Goal: Information Seeking & Learning: Learn about a topic

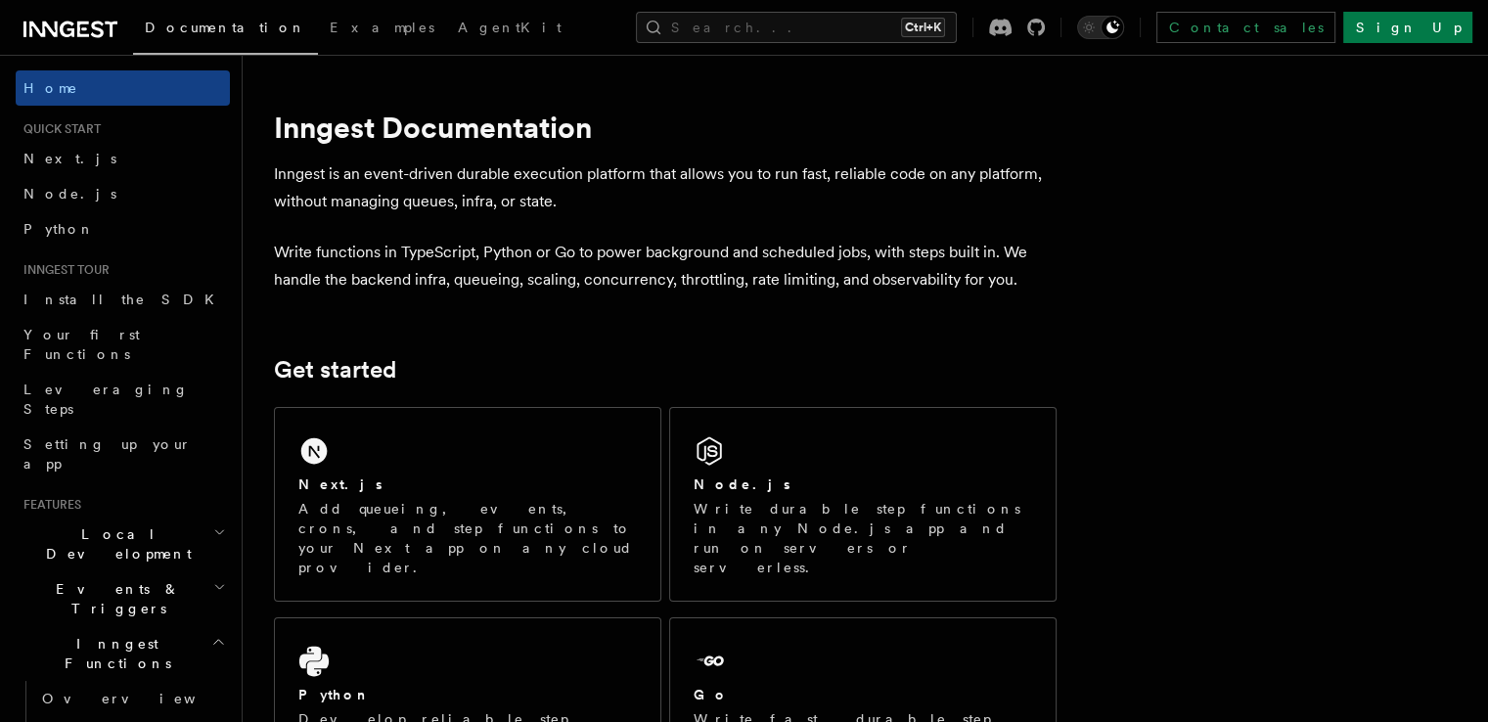
click at [469, 471] on div "Next.js Add queueing, events, crons, and step functions to your Next app on any…" at bounding box center [467, 504] width 385 height 193
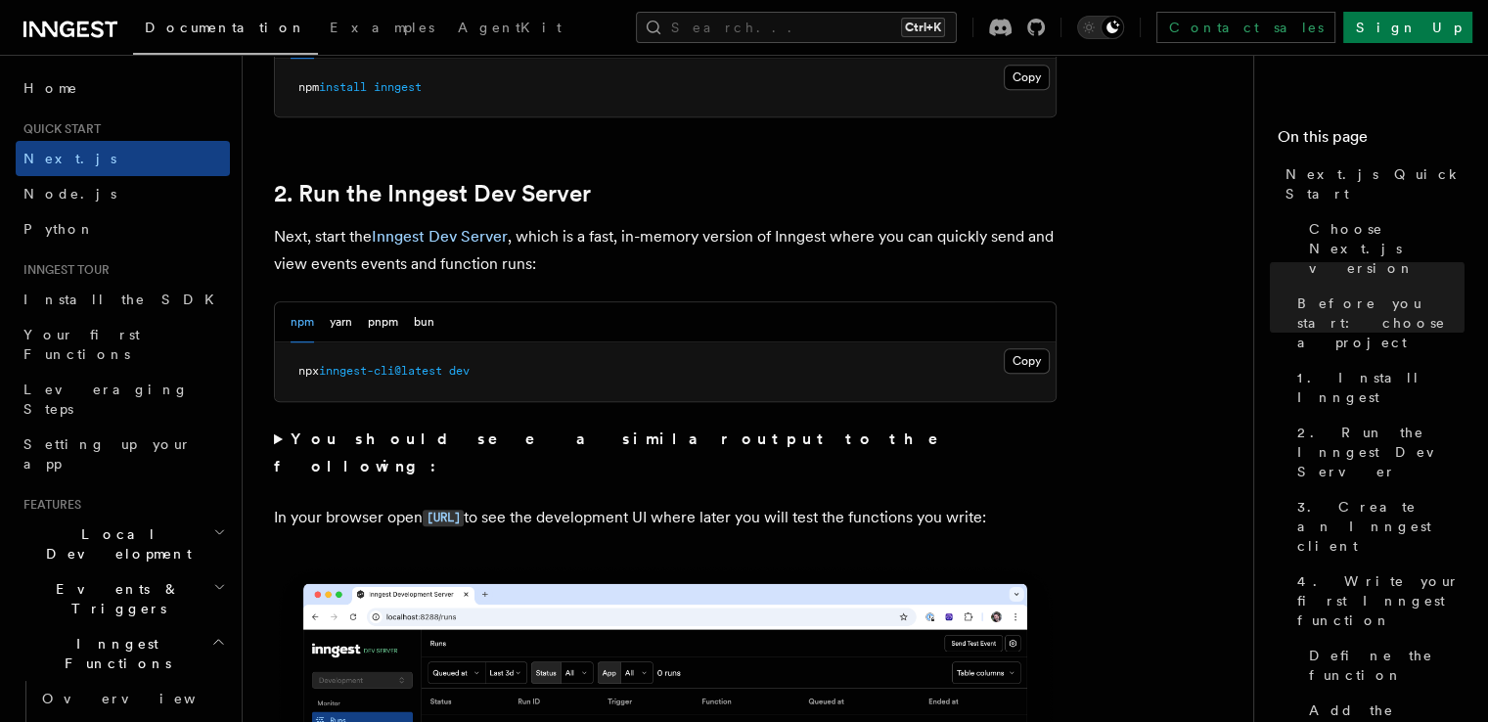
scroll to position [1174, 0]
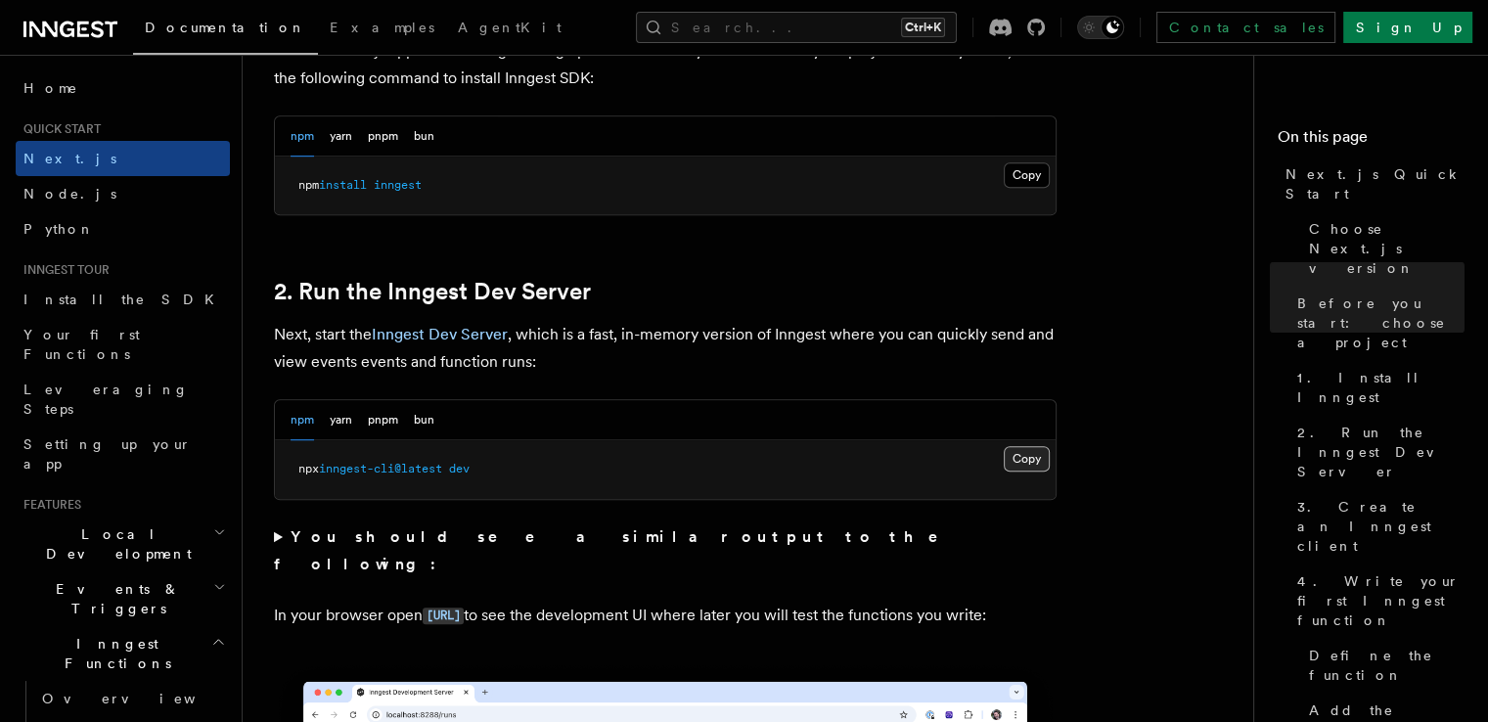
click at [1031, 454] on button "Copy Copied" at bounding box center [1026, 458] width 46 height 25
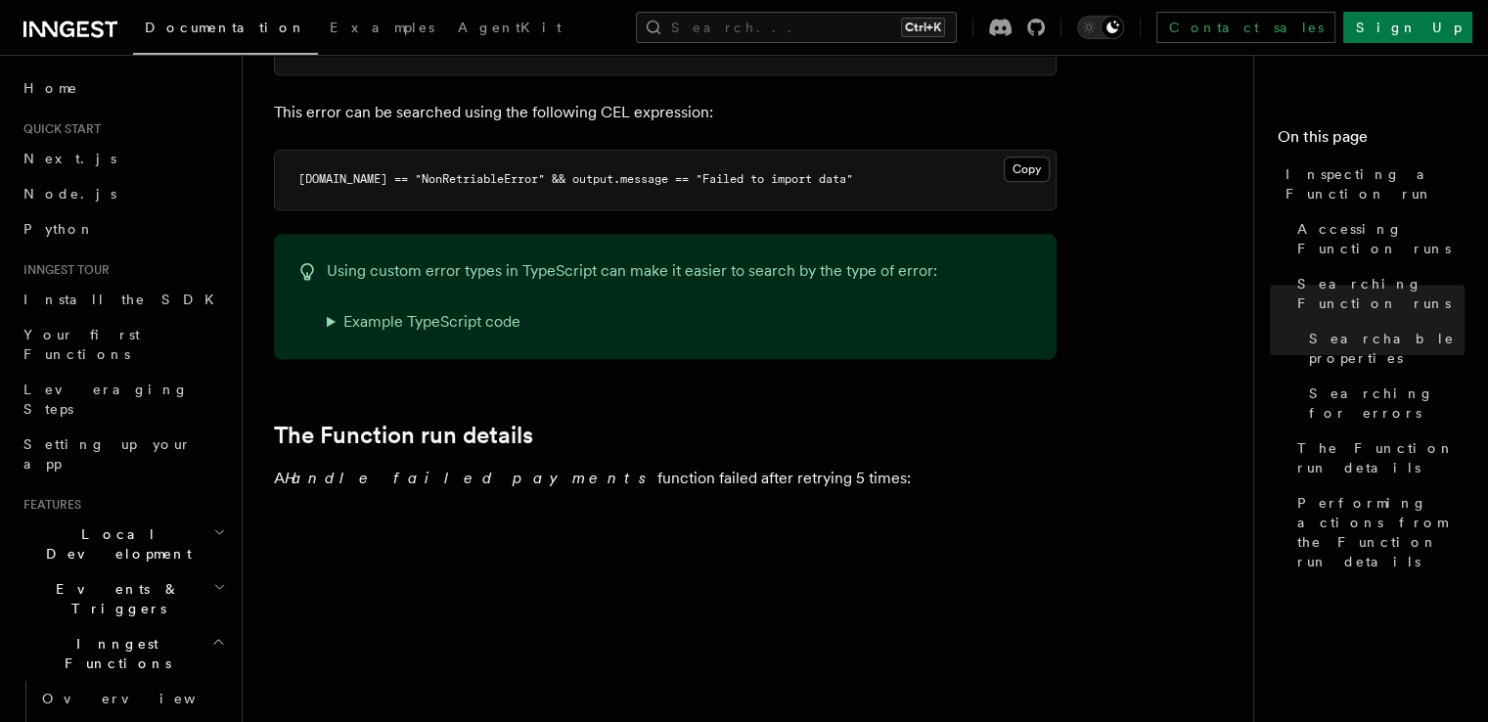
scroll to position [2641, 0]
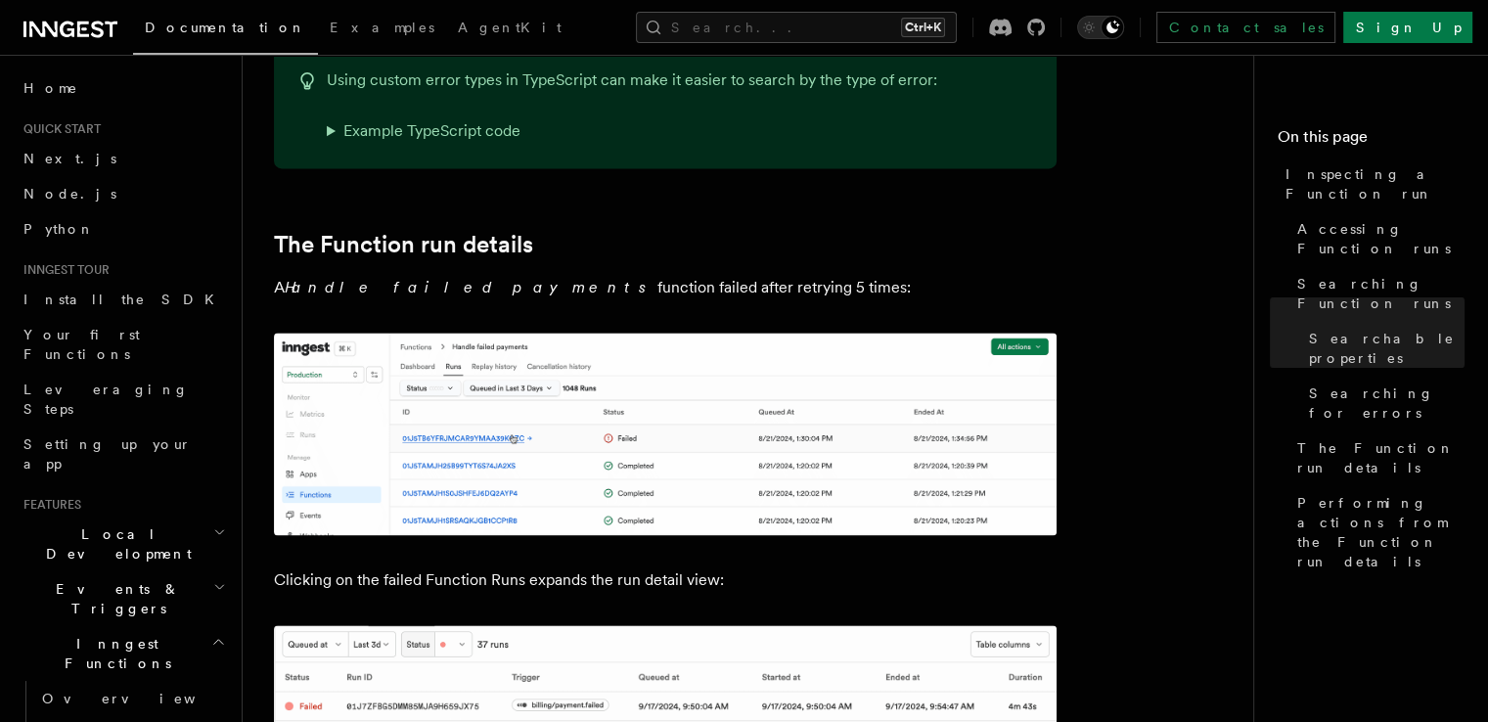
click at [180, 571] on h2 "Events & Triggers" at bounding box center [123, 598] width 214 height 55
click at [160, 626] on link "Overview" at bounding box center [132, 643] width 196 height 35
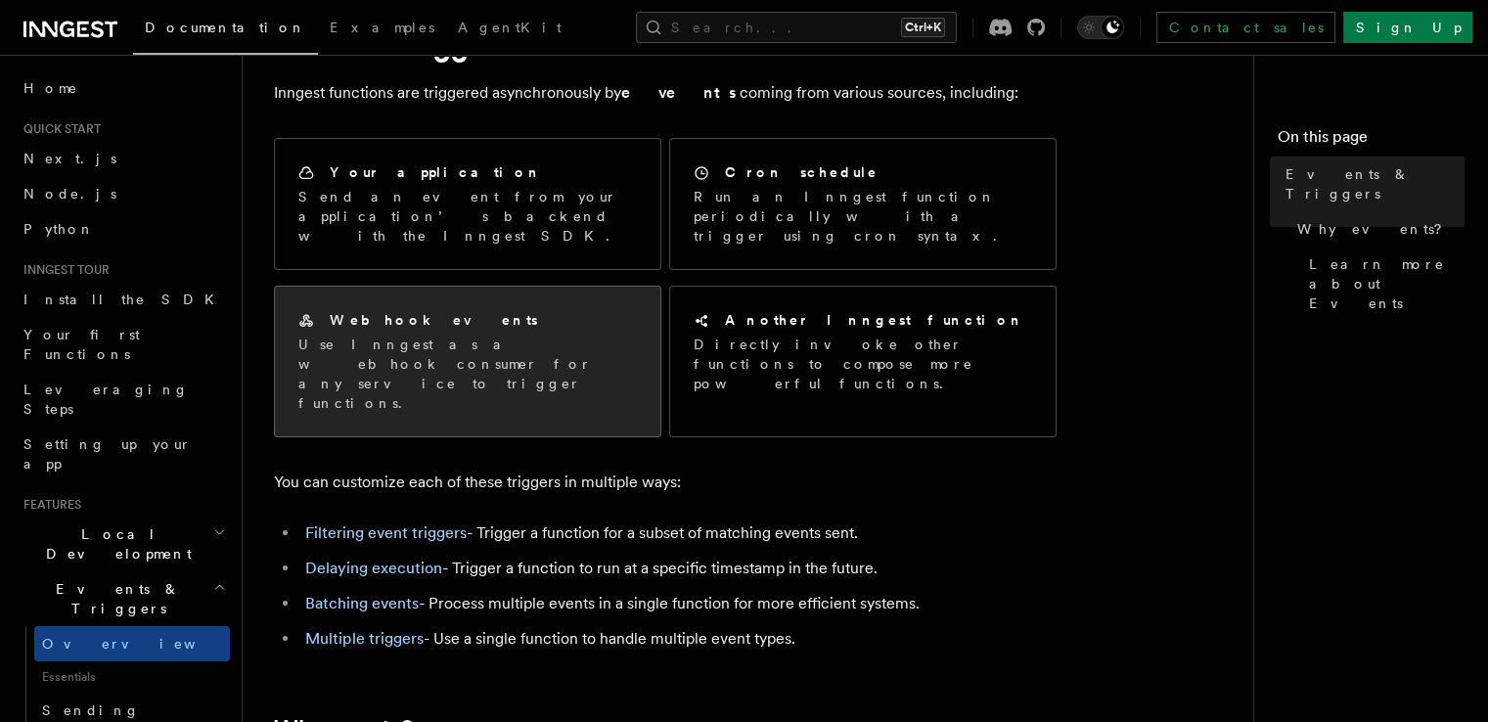
scroll to position [98, 0]
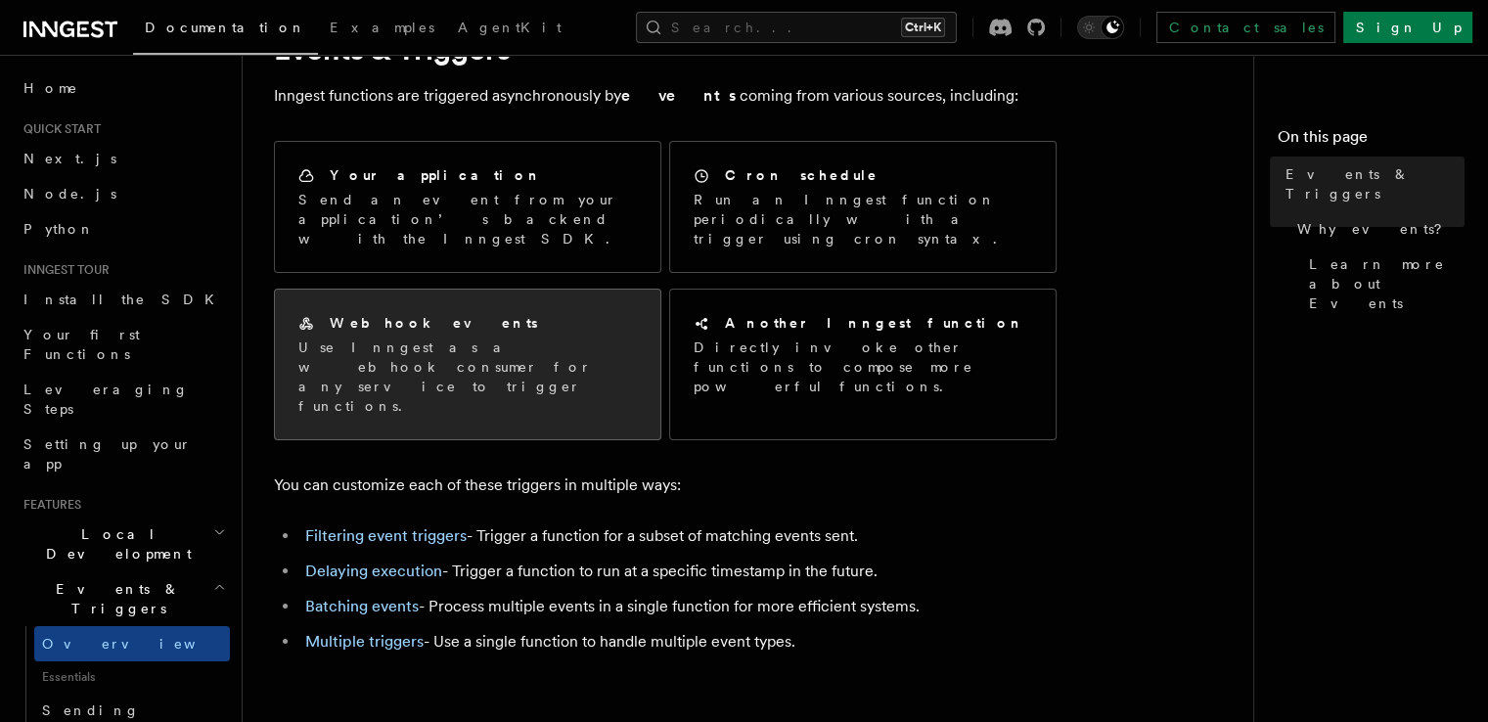
click at [589, 313] on div "Webhook events" at bounding box center [467, 323] width 338 height 21
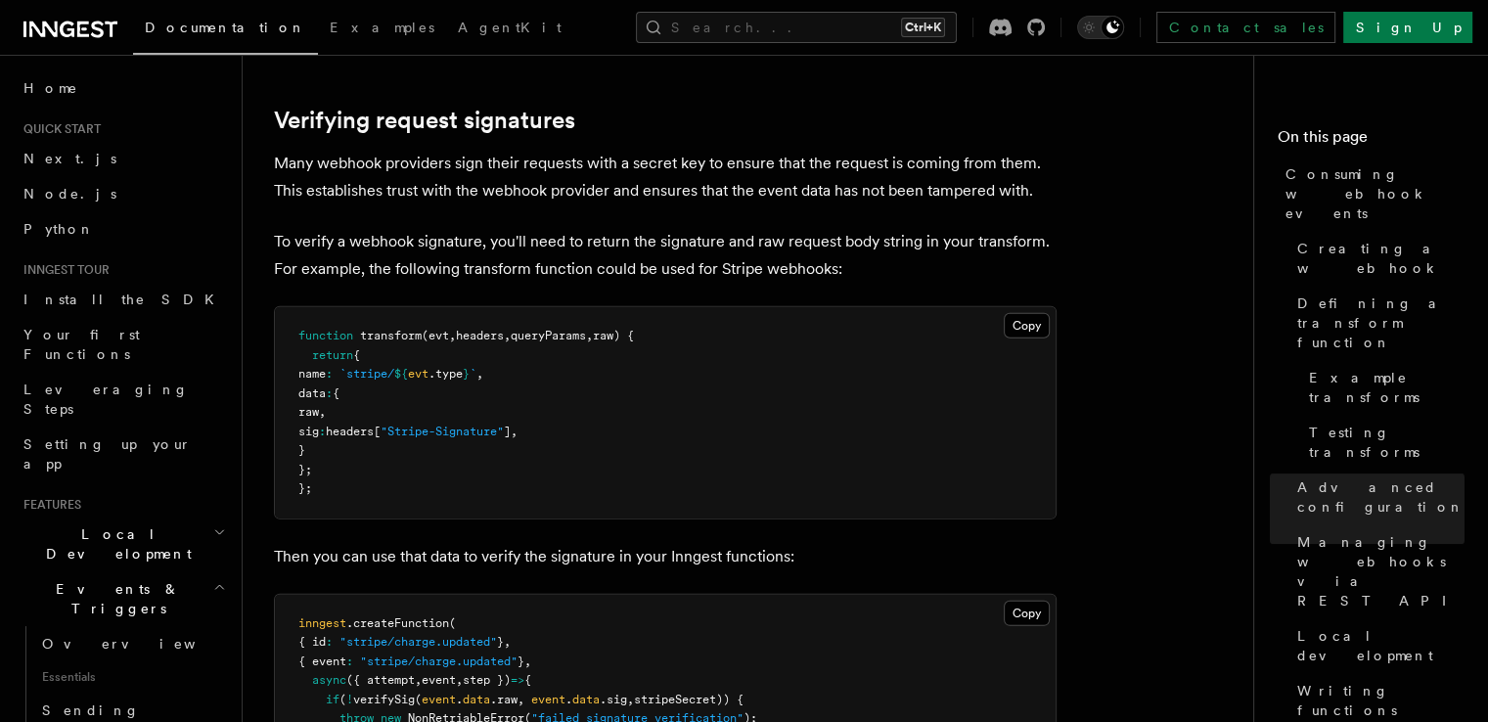
scroll to position [5672, 0]
